Goal: Task Accomplishment & Management: Complete application form

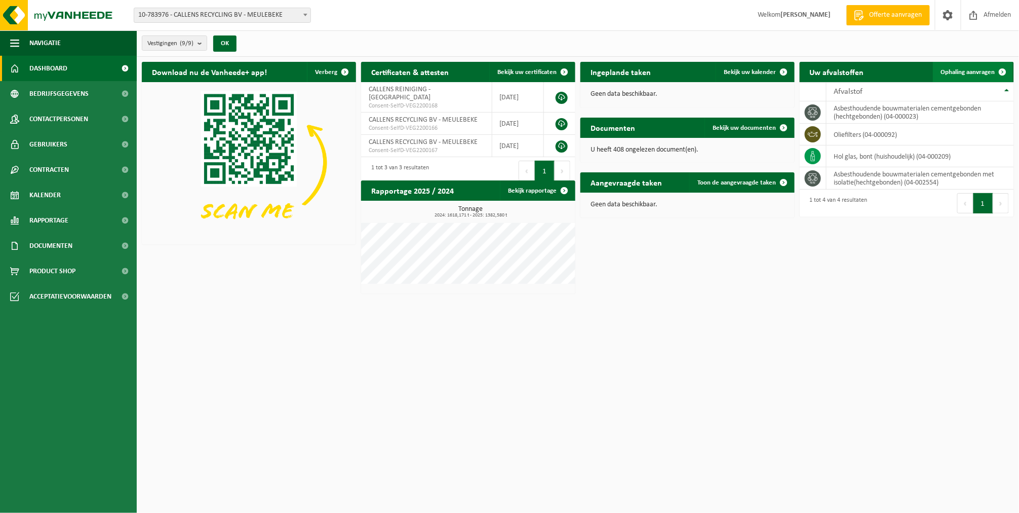
click at [954, 67] on link "Ophaling aanvragen" at bounding box center [973, 72] width 80 height 20
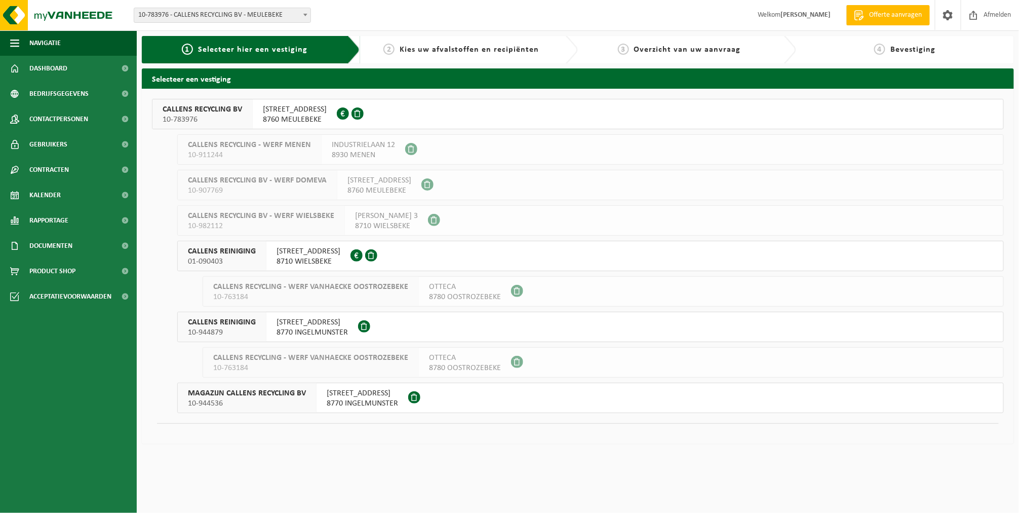
click at [231, 110] on span "CALLENS RECYCLING BV" at bounding box center [203, 109] width 80 height 10
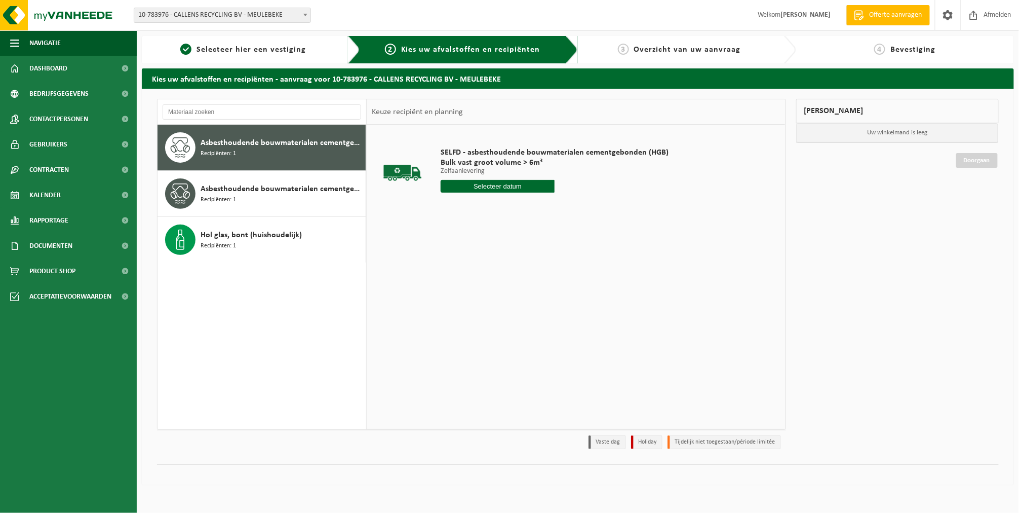
click at [445, 187] on input "text" at bounding box center [498, 186] width 114 height 13
click at [449, 258] on div "8" at bounding box center [450, 260] width 18 height 16
type input "Van 2025-09-08"
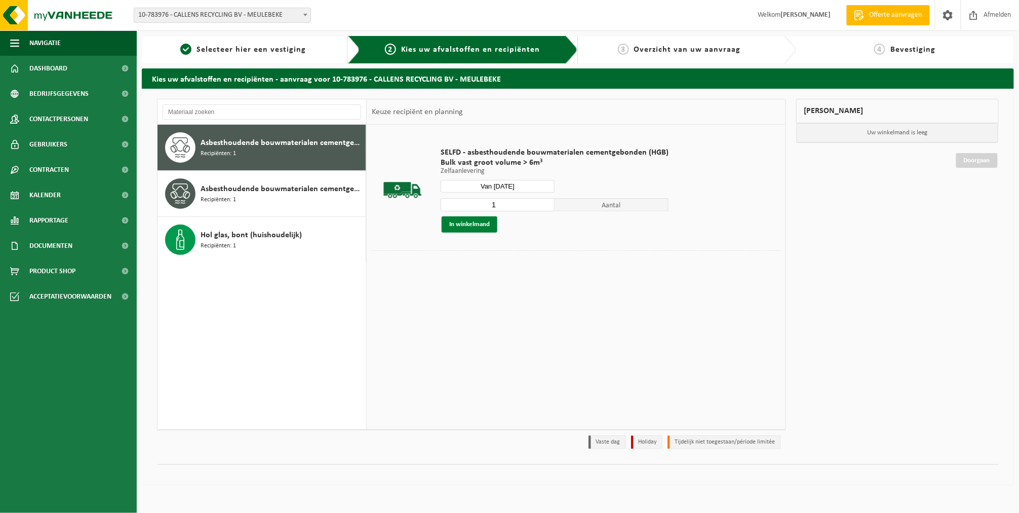
click at [449, 223] on button "In winkelmand" at bounding box center [470, 224] width 56 height 16
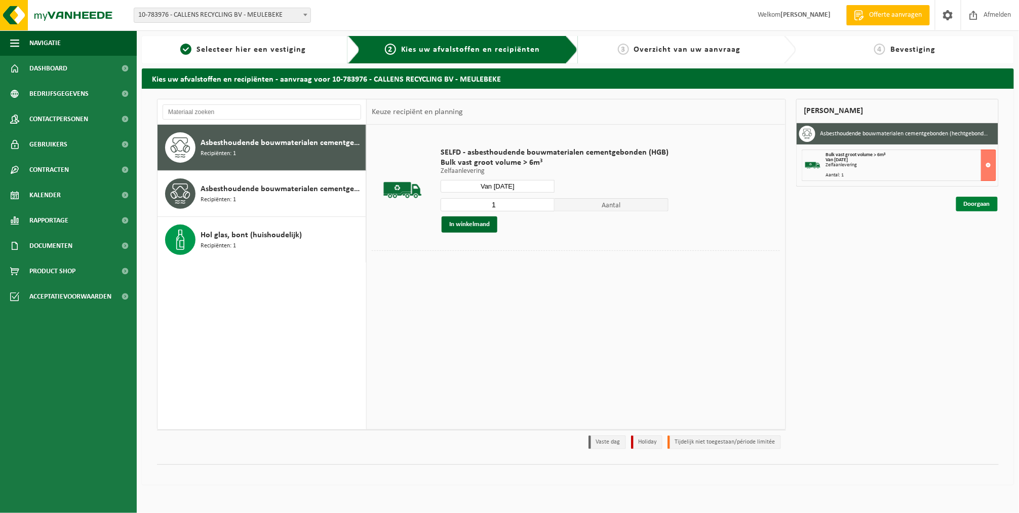
click at [971, 204] on link "Doorgaan" at bounding box center [978, 204] width 42 height 15
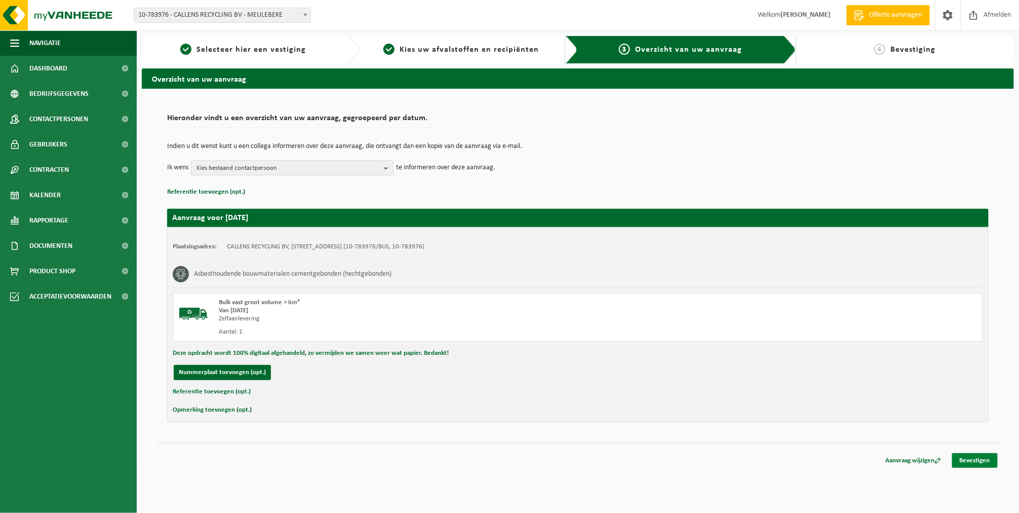
click at [989, 459] on link "Bevestigen" at bounding box center [976, 460] width 46 height 15
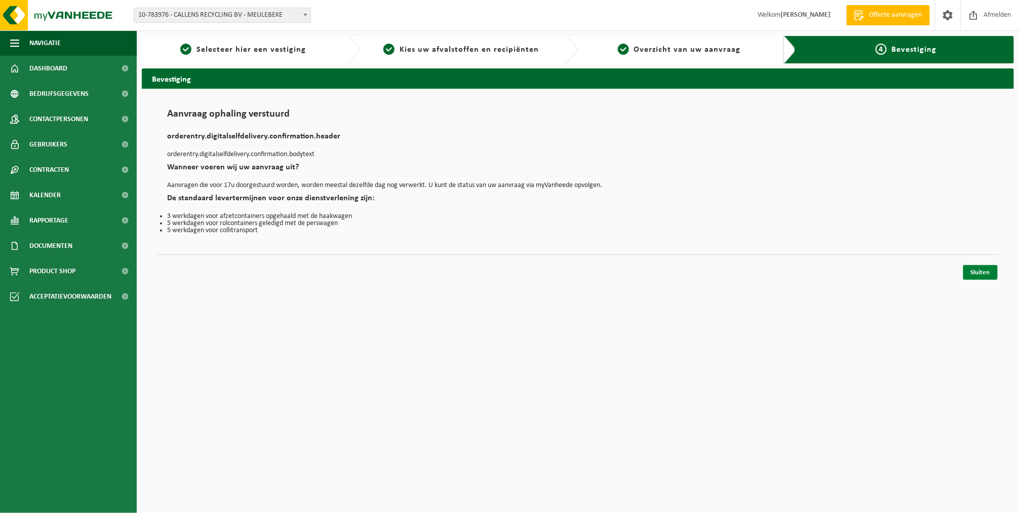
click at [981, 278] on link "Sluiten" at bounding box center [981, 272] width 34 height 15
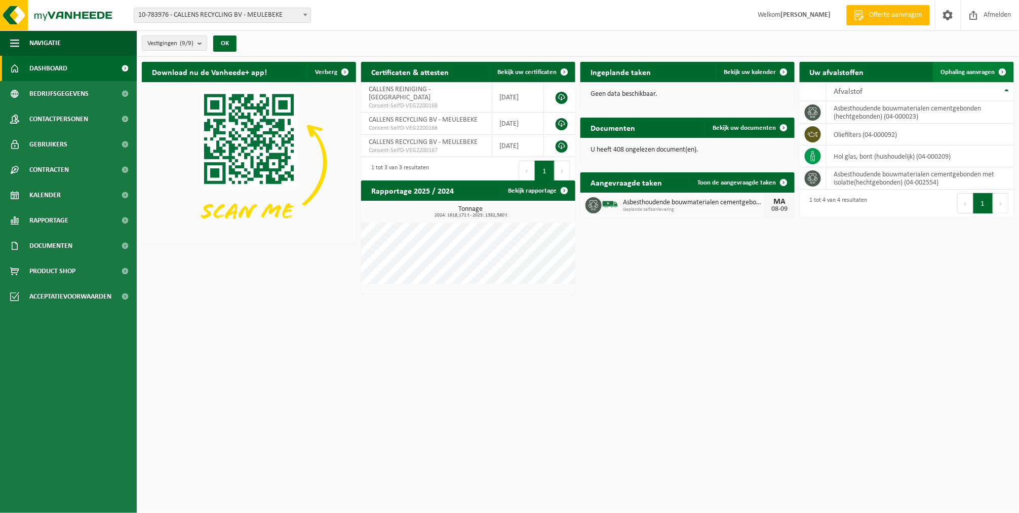
click at [961, 77] on link "Ophaling aanvragen" at bounding box center [973, 72] width 80 height 20
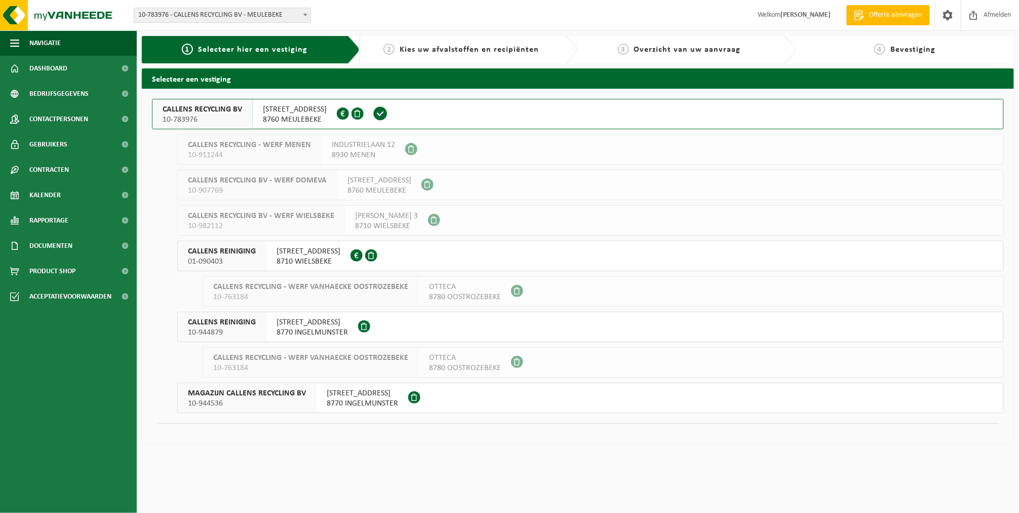
click at [217, 107] on span "CALLENS RECYCLING BV" at bounding box center [203, 109] width 80 height 10
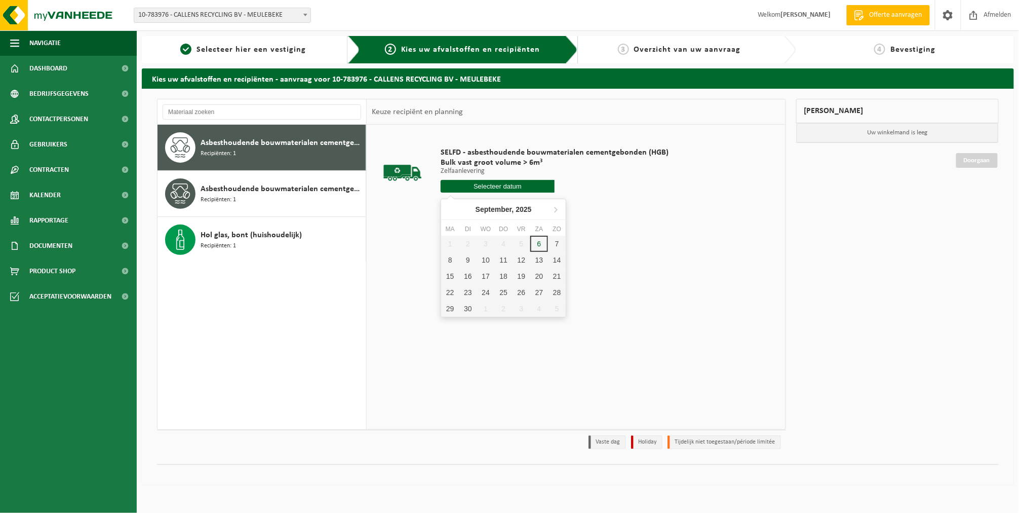
click at [481, 187] on input "text" at bounding box center [498, 186] width 114 height 13
click at [455, 262] on div "8" at bounding box center [450, 260] width 18 height 16
type input "Van [DATE]"
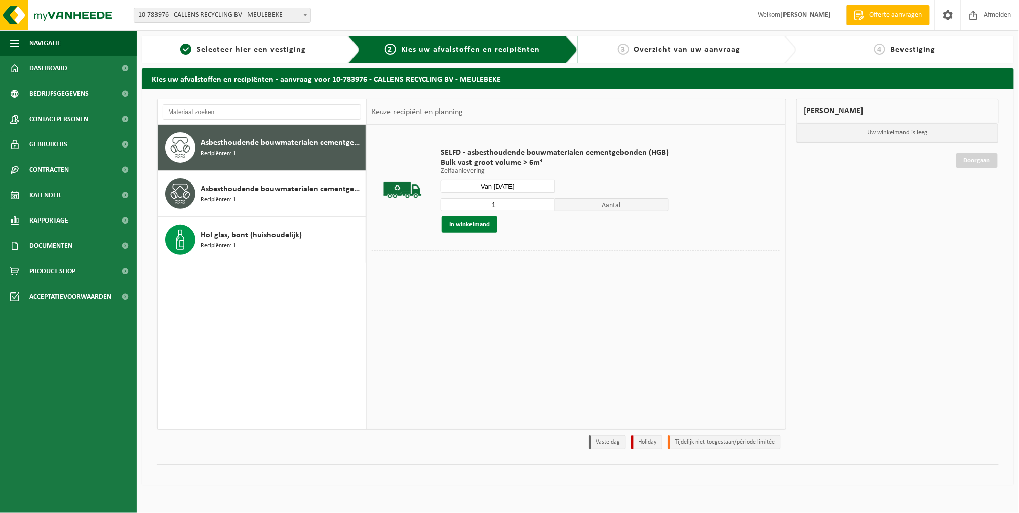
click at [477, 219] on button "In winkelmand" at bounding box center [470, 224] width 56 height 16
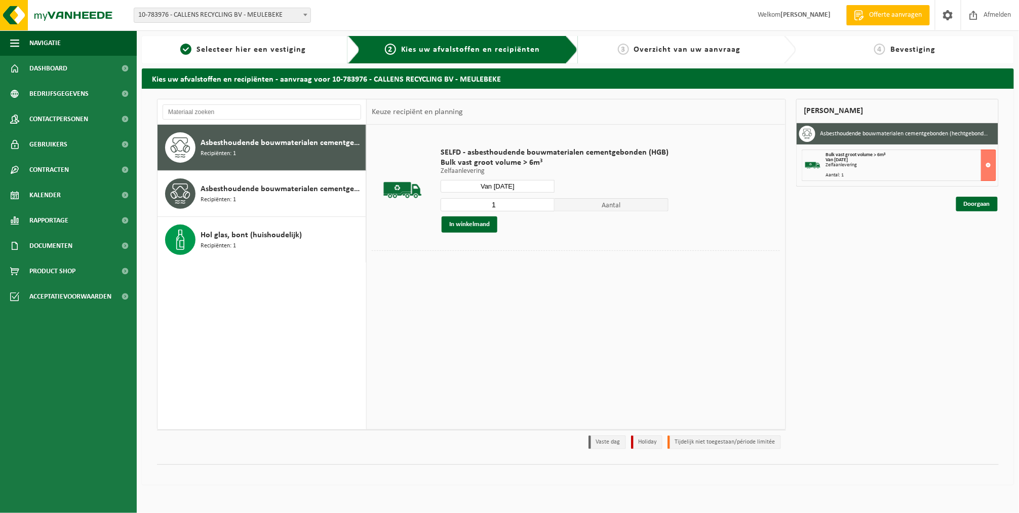
click at [961, 194] on div "Doorgaan" at bounding box center [898, 191] width 203 height 10
click at [963, 201] on link "Doorgaan" at bounding box center [978, 204] width 42 height 15
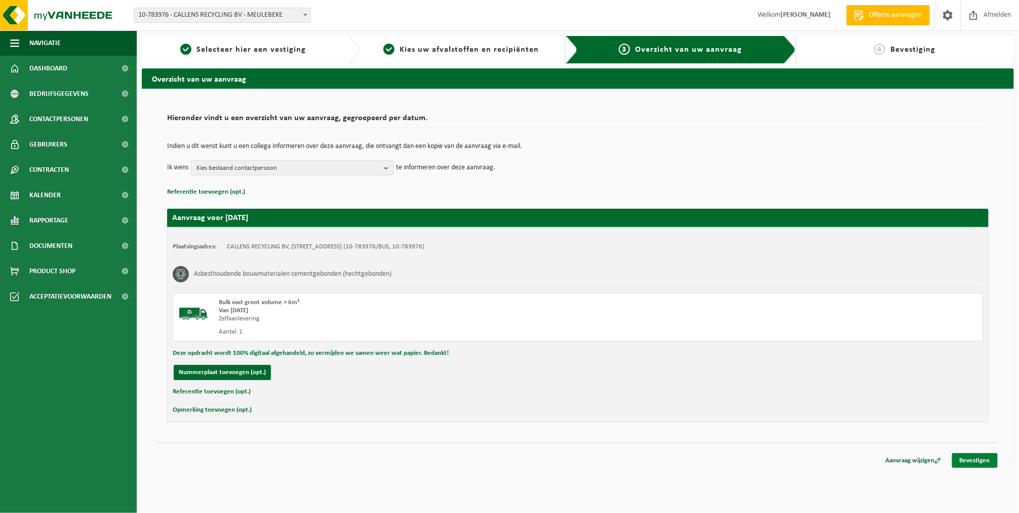
click at [977, 459] on link "Bevestigen" at bounding box center [976, 460] width 46 height 15
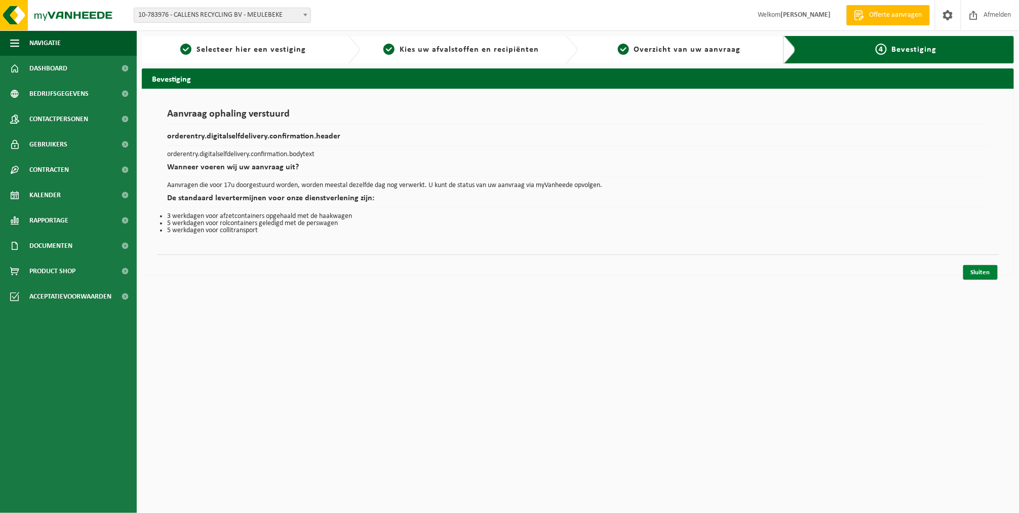
click at [971, 274] on link "Sluiten" at bounding box center [981, 272] width 34 height 15
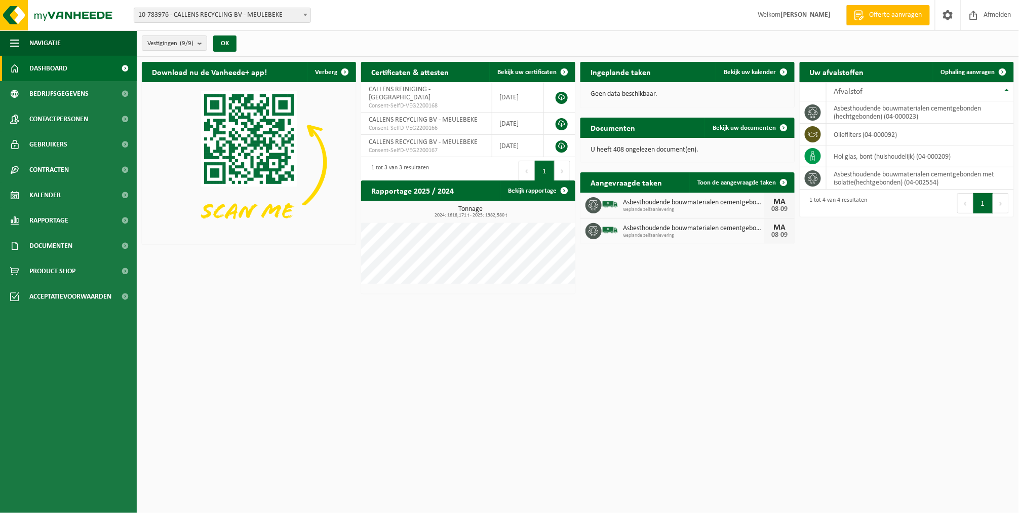
click at [302, 11] on span at bounding box center [305, 14] width 10 height 13
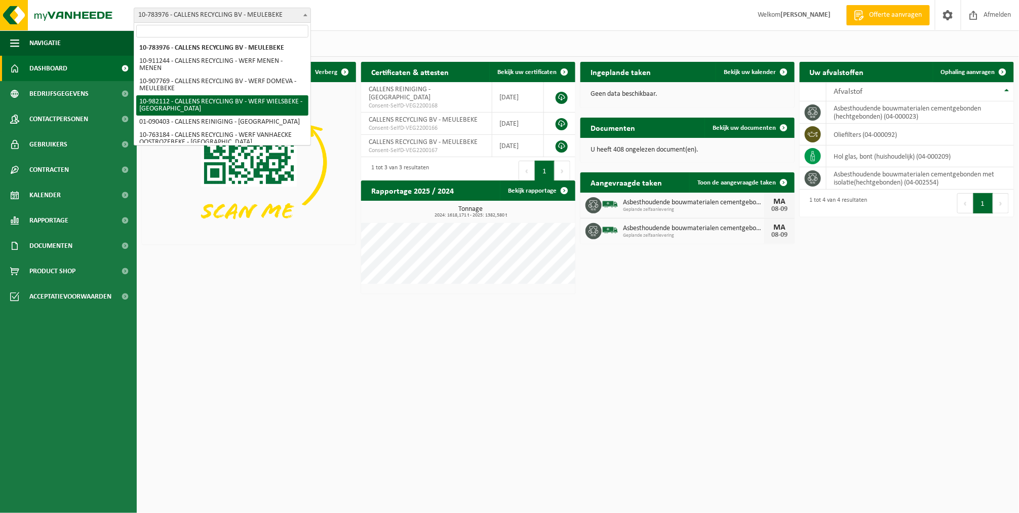
select select "162383"
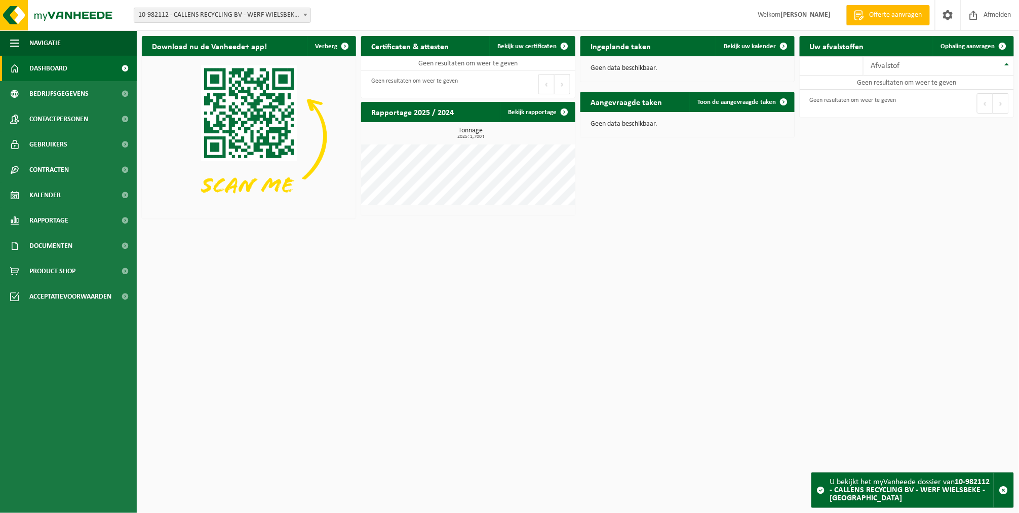
click at [307, 13] on span at bounding box center [305, 14] width 10 height 13
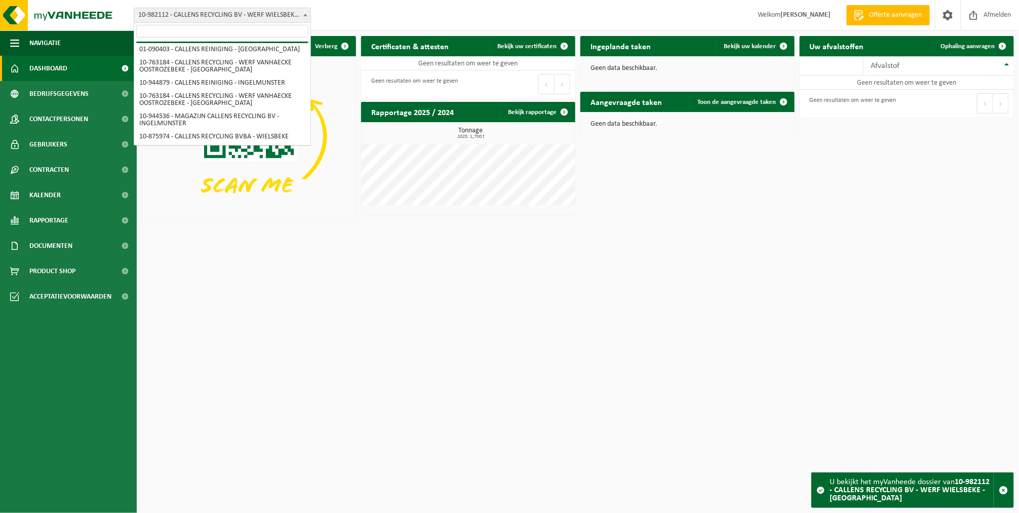
scroll to position [72, 0]
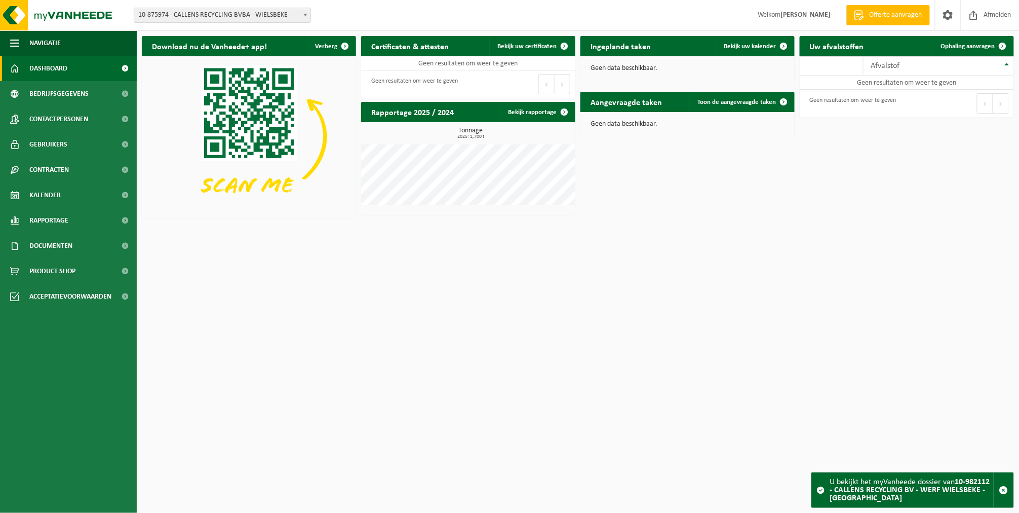
select select "114055"
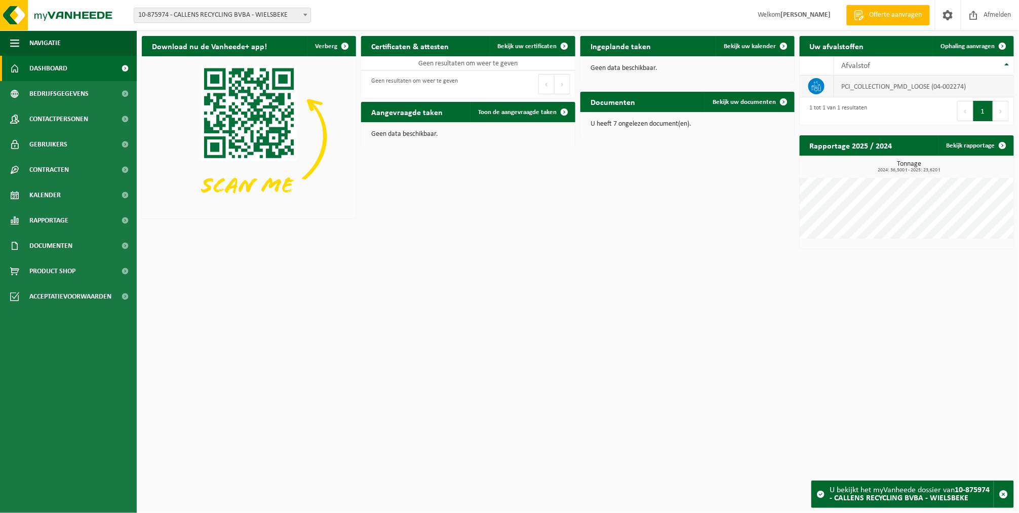
click at [884, 92] on td "PCI_COLLECTION_PMD_LOOSE (04-002274)" at bounding box center [925, 86] width 180 height 22
click at [978, 48] on span "Ophaling aanvragen" at bounding box center [968, 46] width 54 height 7
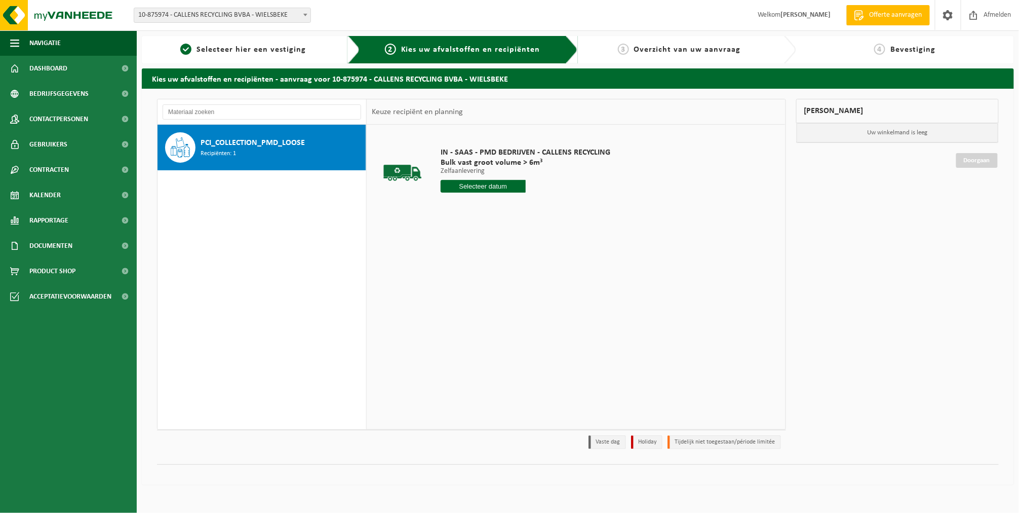
click at [500, 184] on input "text" at bounding box center [483, 186] width 85 height 13
click at [458, 259] on div "8" at bounding box center [450, 260] width 18 height 16
type input "Van [DATE]"
click at [460, 224] on button "In winkelmand" at bounding box center [470, 224] width 56 height 16
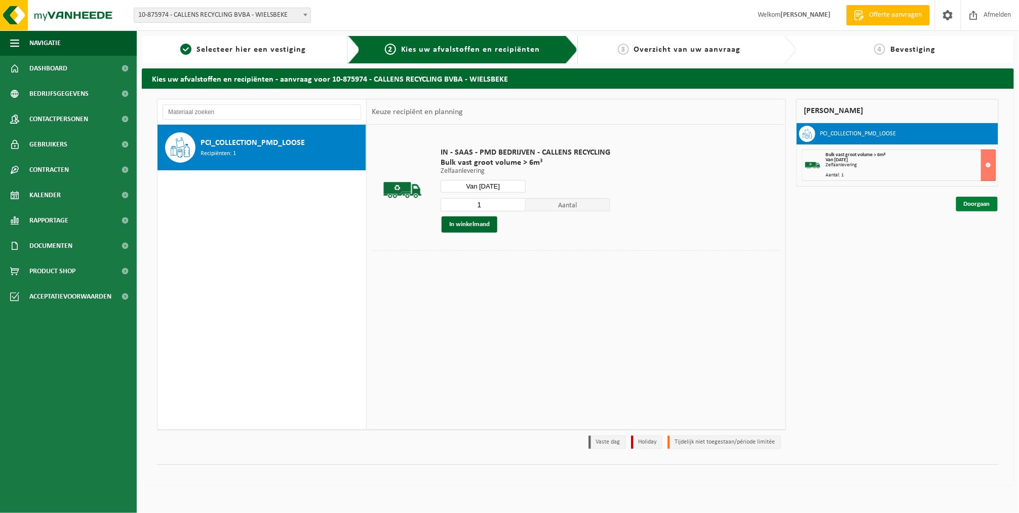
click at [964, 204] on link "Doorgaan" at bounding box center [978, 204] width 42 height 15
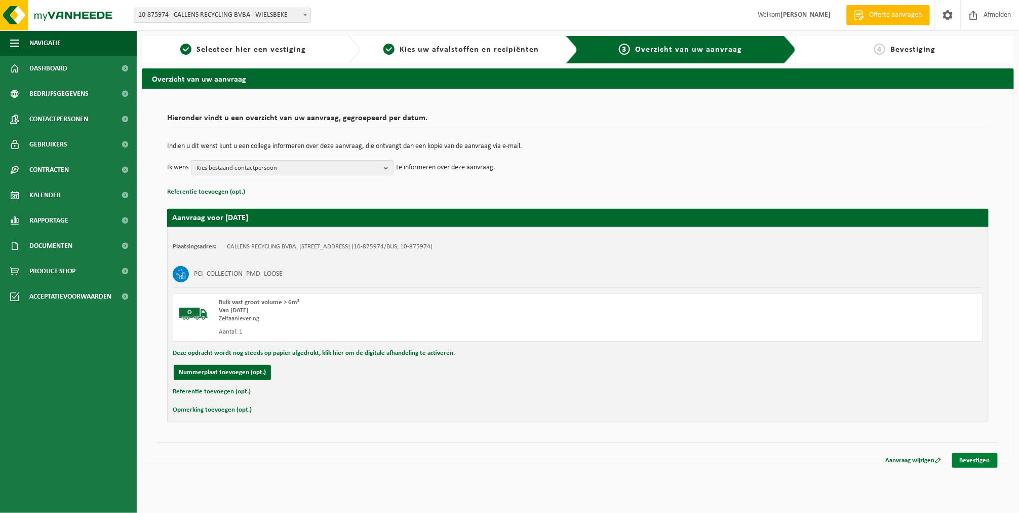
click at [969, 461] on link "Bevestigen" at bounding box center [976, 460] width 46 height 15
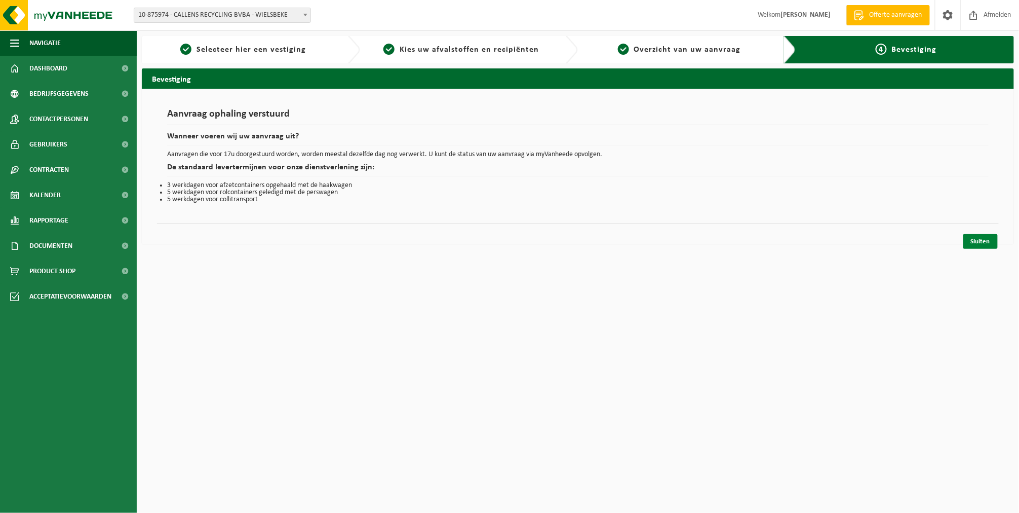
click at [986, 237] on link "Sluiten" at bounding box center [981, 241] width 34 height 15
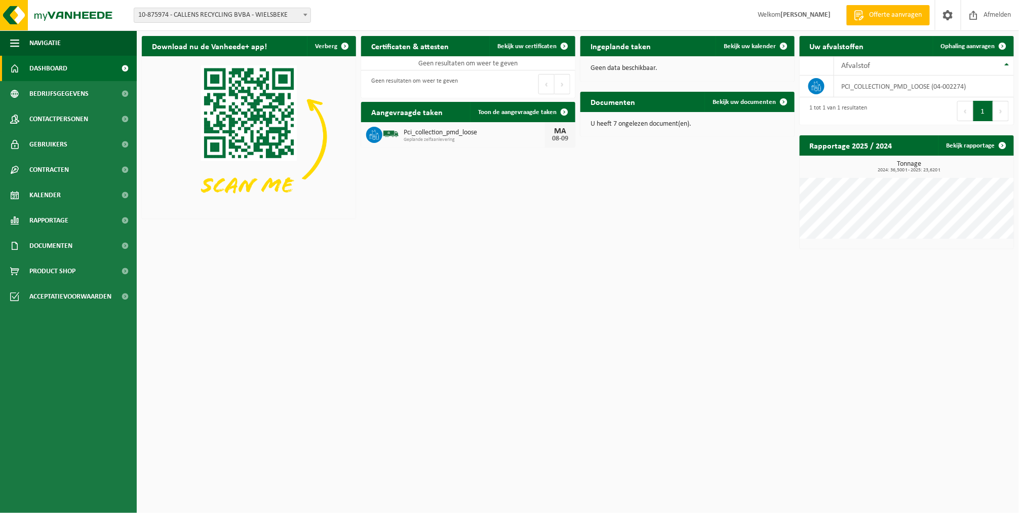
click at [309, 13] on span at bounding box center [305, 14] width 10 height 13
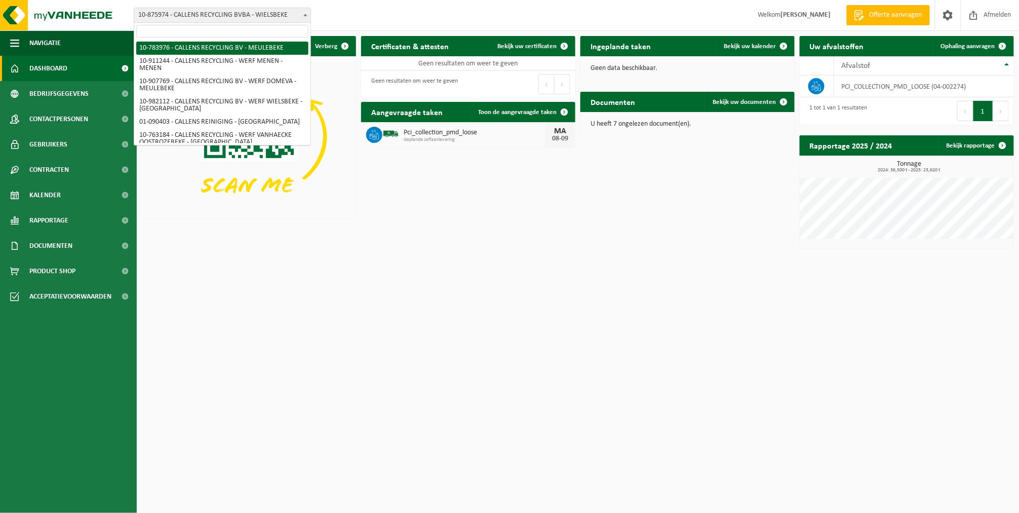
select select "27653"
